Goal: Transaction & Acquisition: Download file/media

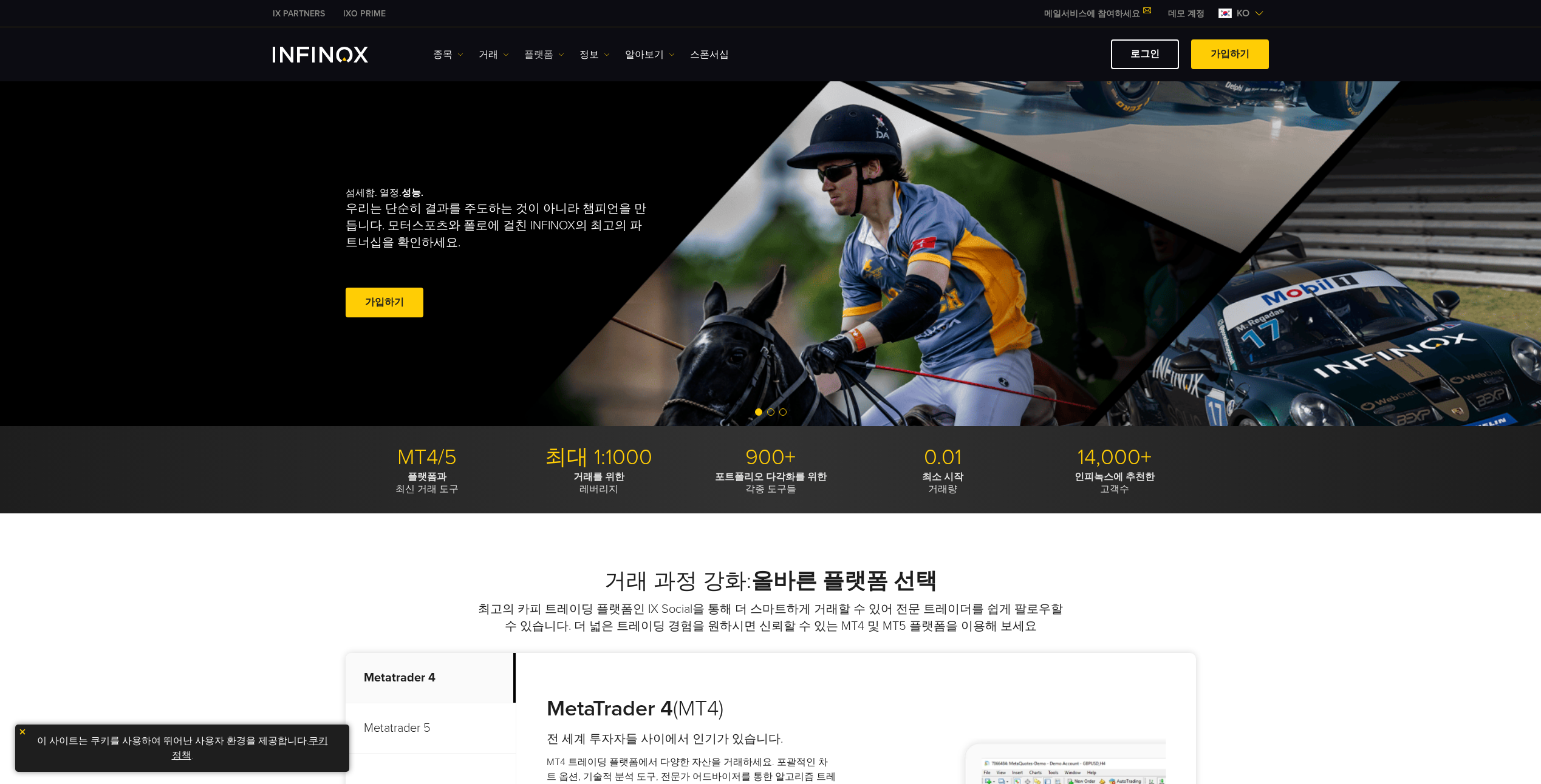
click at [535, 52] on link "플랫폼" at bounding box center [544, 54] width 40 height 14
click at [543, 91] on link "MT4" at bounding box center [570, 93] width 93 height 26
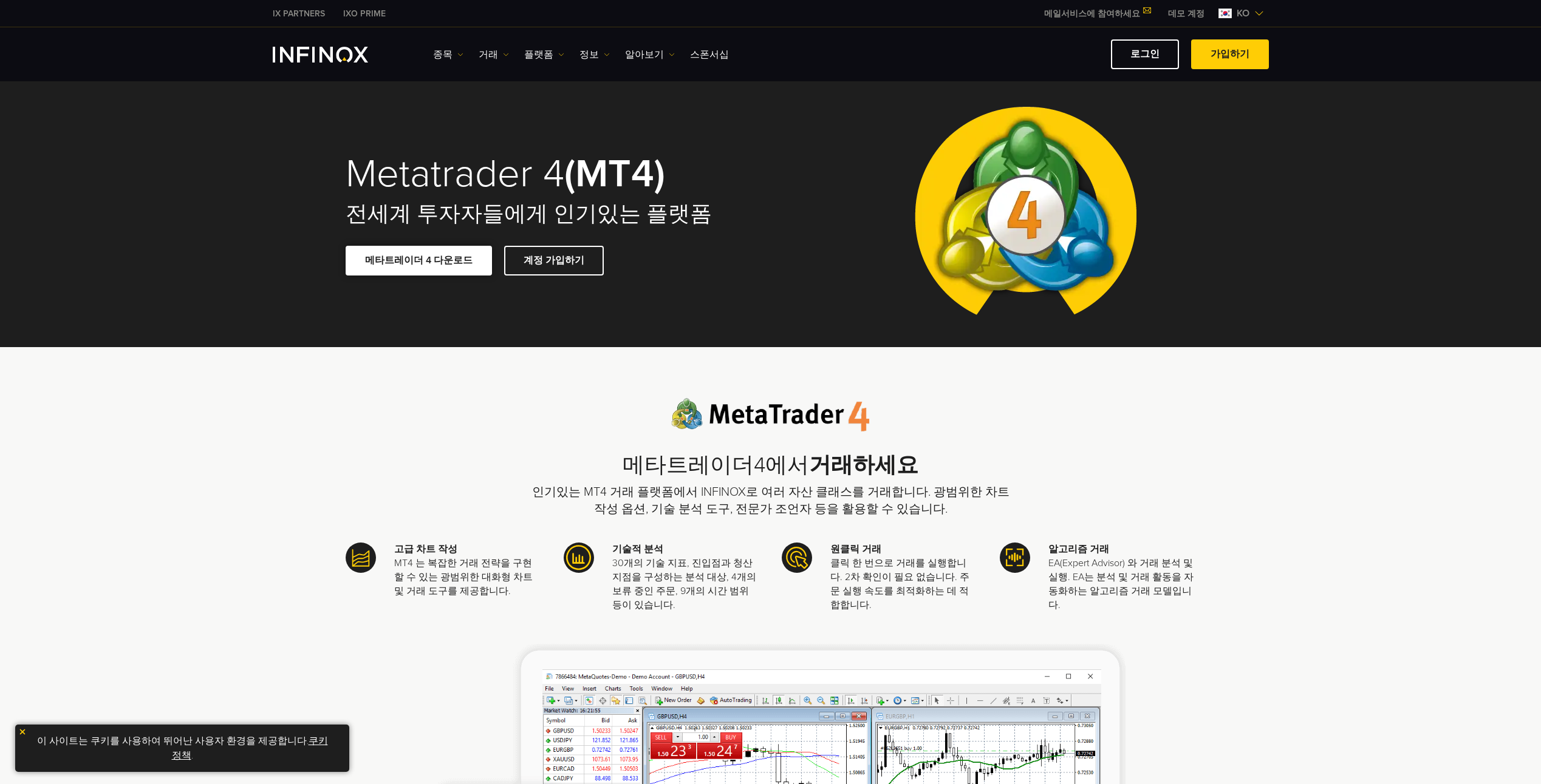
click at [412, 263] on link "메타트레이더 4 다운로드" at bounding box center [419, 261] width 147 height 30
click at [425, 257] on link "메타트레이더 4 다운로드" at bounding box center [419, 261] width 147 height 30
drag, startPoint x: 431, startPoint y: 261, endPoint x: 470, endPoint y: 274, distance: 41.1
click at [431, 261] on link "메타트레이더 4 다운로드" at bounding box center [419, 261] width 147 height 30
